Goal: Task Accomplishment & Management: Manage account settings

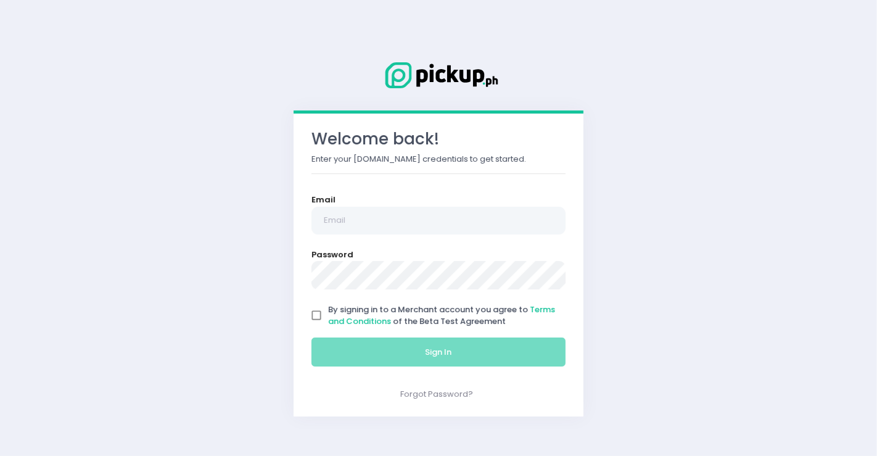
click at [318, 314] on input "By signing in to a Merchant account you agree to Terms and Conditions of the Be…" at bounding box center [316, 315] width 23 height 23
checkbox input "true"
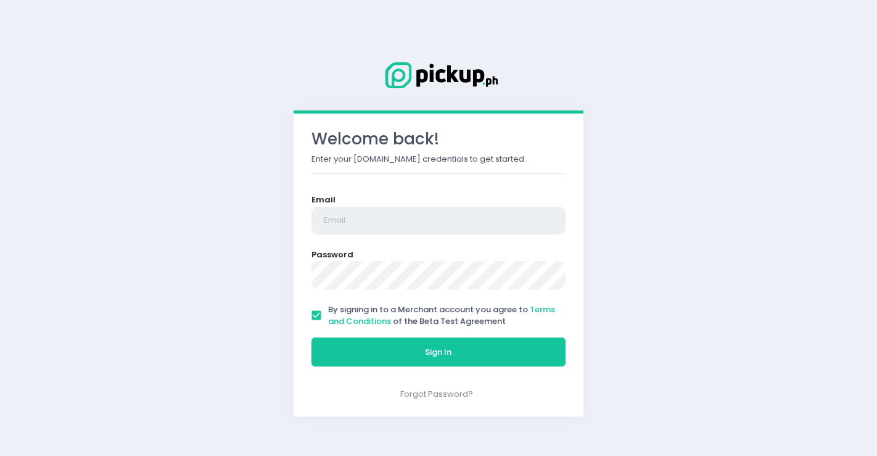
click at [336, 221] on input "email" at bounding box center [439, 221] width 254 height 28
type input "[DOMAIN_NAME][EMAIL_ADDRESS][DOMAIN_NAME]"
click at [312, 338] on button "Sign In" at bounding box center [439, 353] width 254 height 30
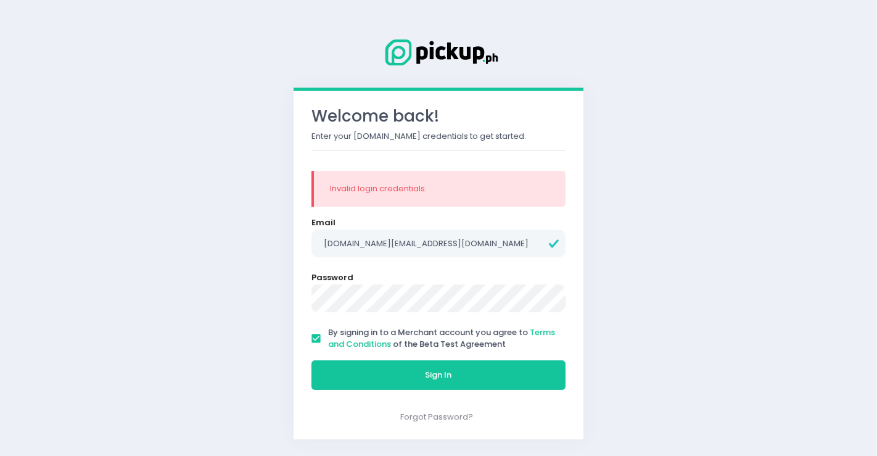
click at [312, 360] on button "Sign In" at bounding box center [439, 375] width 254 height 30
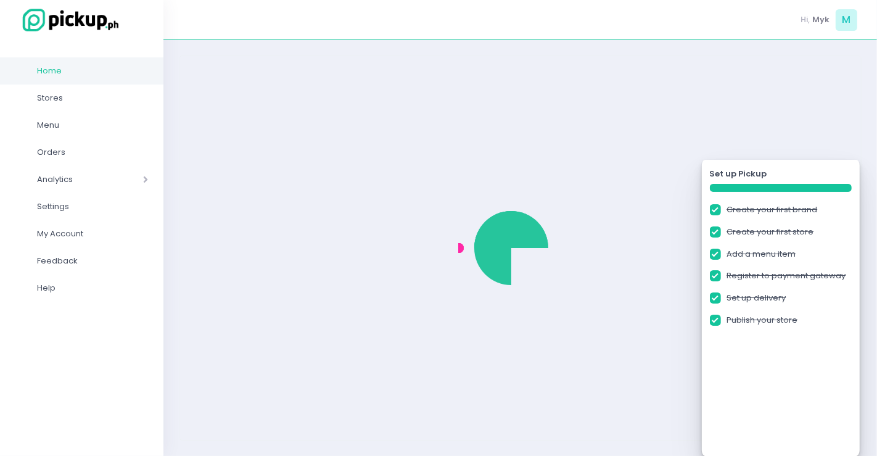
checkbox input "true"
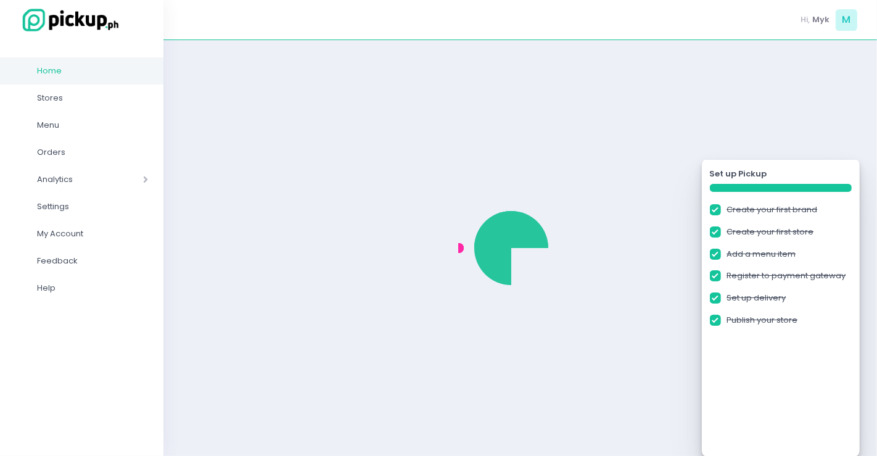
checkbox input "true"
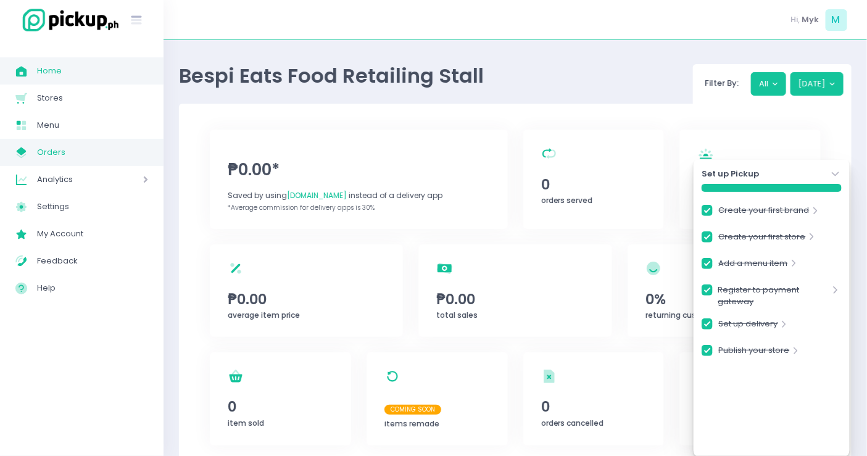
click at [47, 154] on span "Orders" at bounding box center [92, 152] width 111 height 16
checkbox input "true"
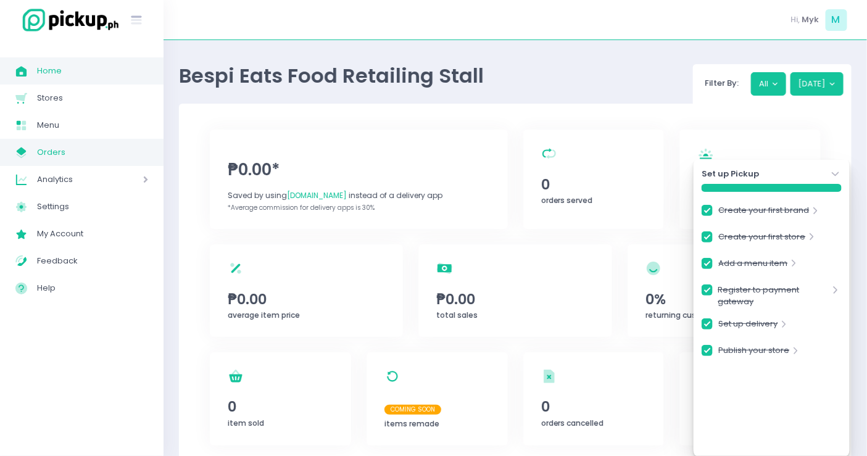
checkbox input "true"
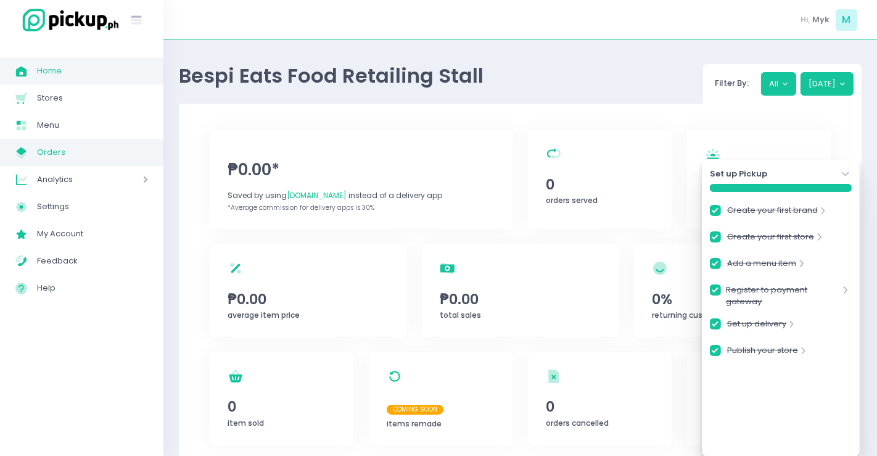
checkbox input "true"
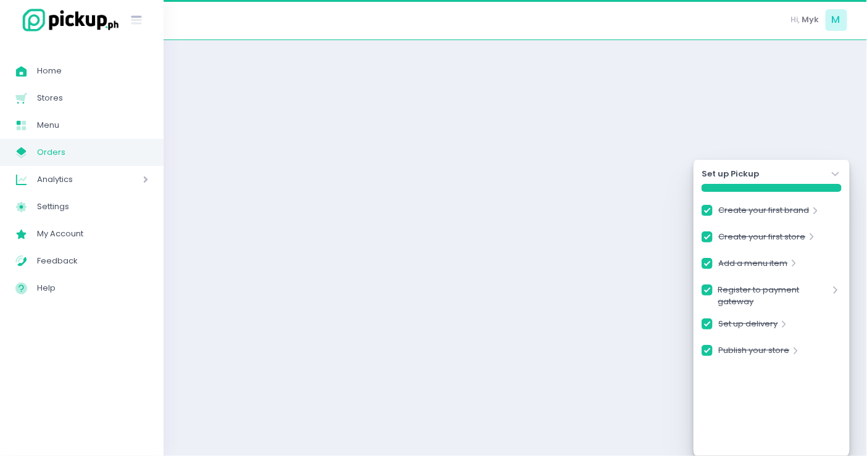
checkbox input "true"
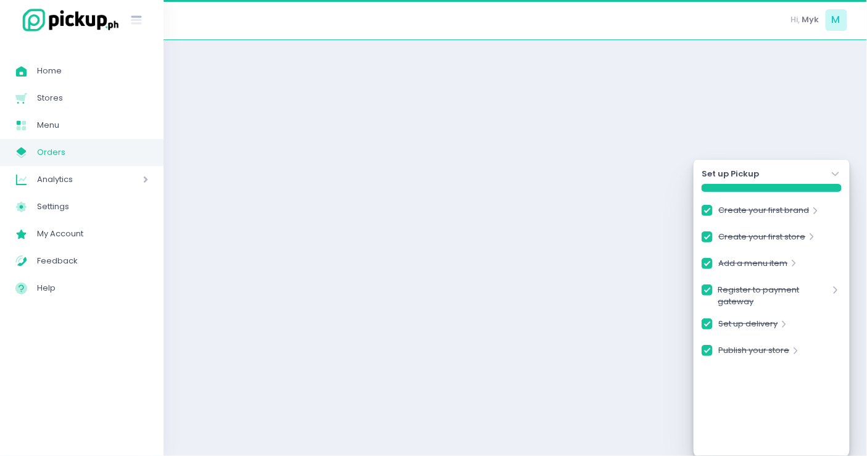
checkbox input "true"
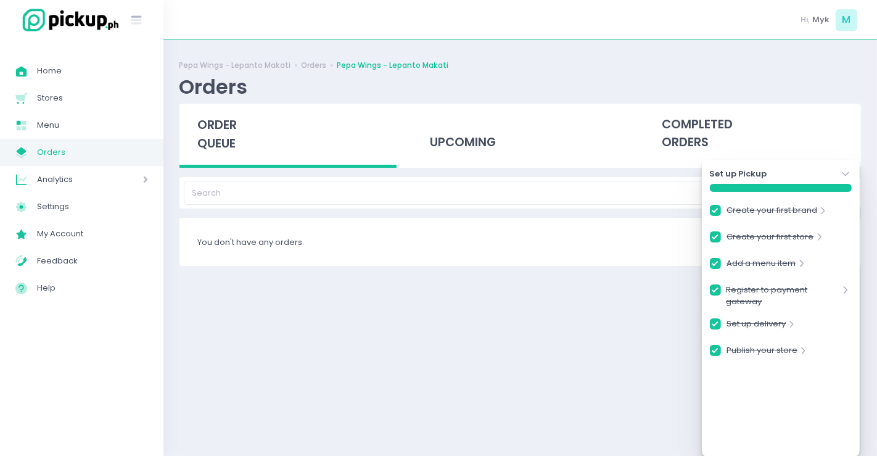
click at [410, 141] on div "upcoming" at bounding box center [520, 136] width 233 height 64
click at [476, 145] on div "upcoming" at bounding box center [520, 134] width 217 height 60
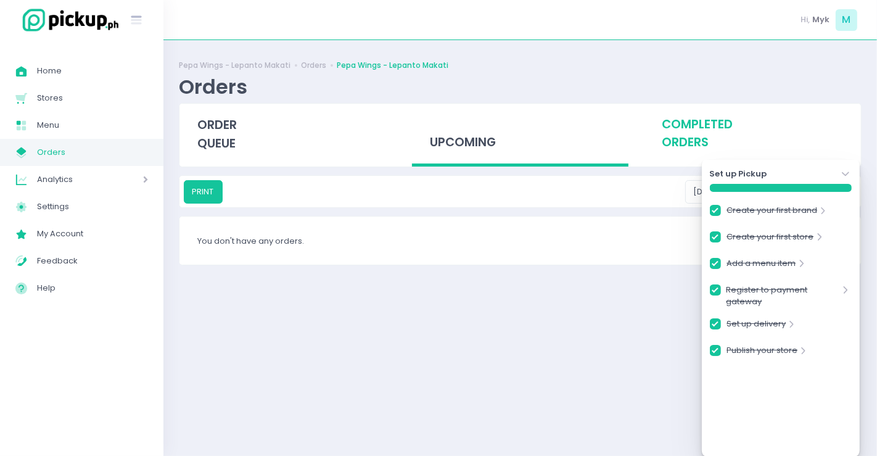
click at [717, 132] on div "completed orders" at bounding box center [752, 134] width 217 height 60
